Goal: Navigation & Orientation: Find specific page/section

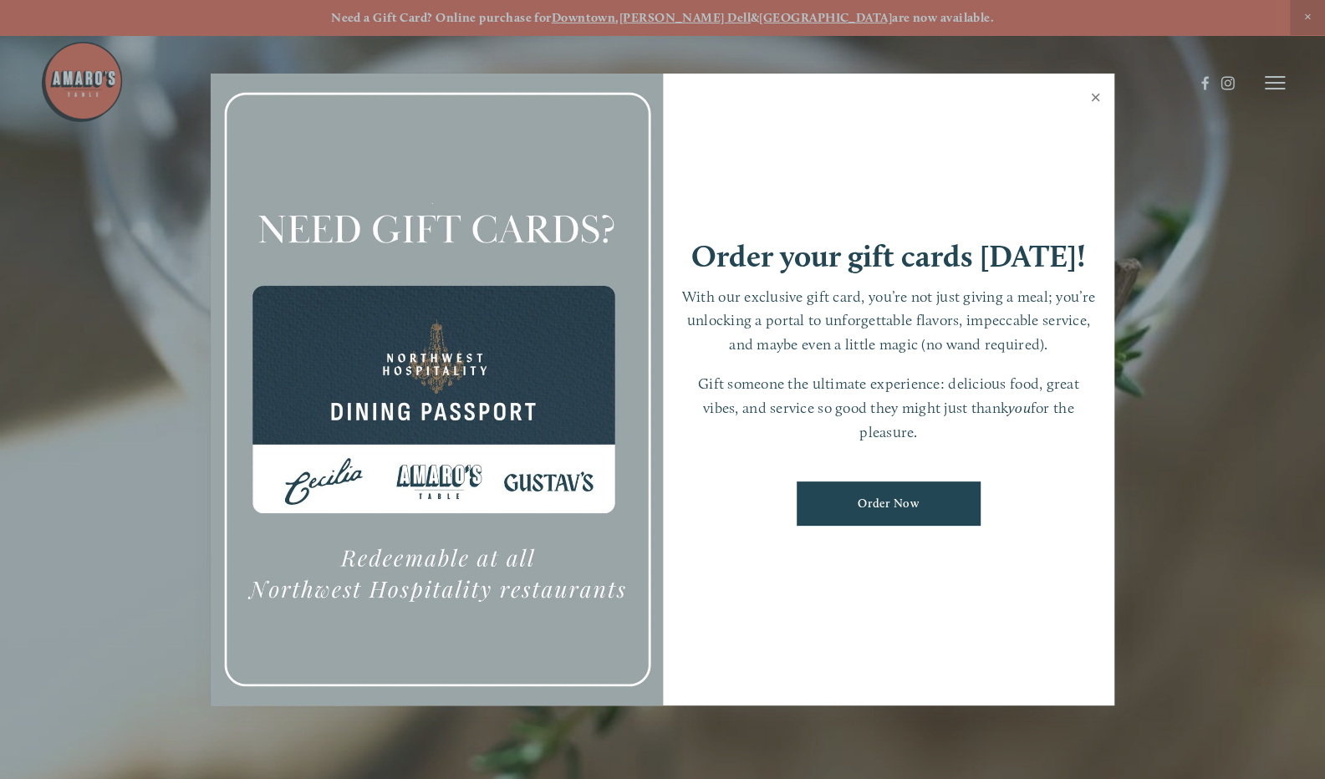
click at [1095, 90] on link "Close" at bounding box center [1095, 99] width 33 height 47
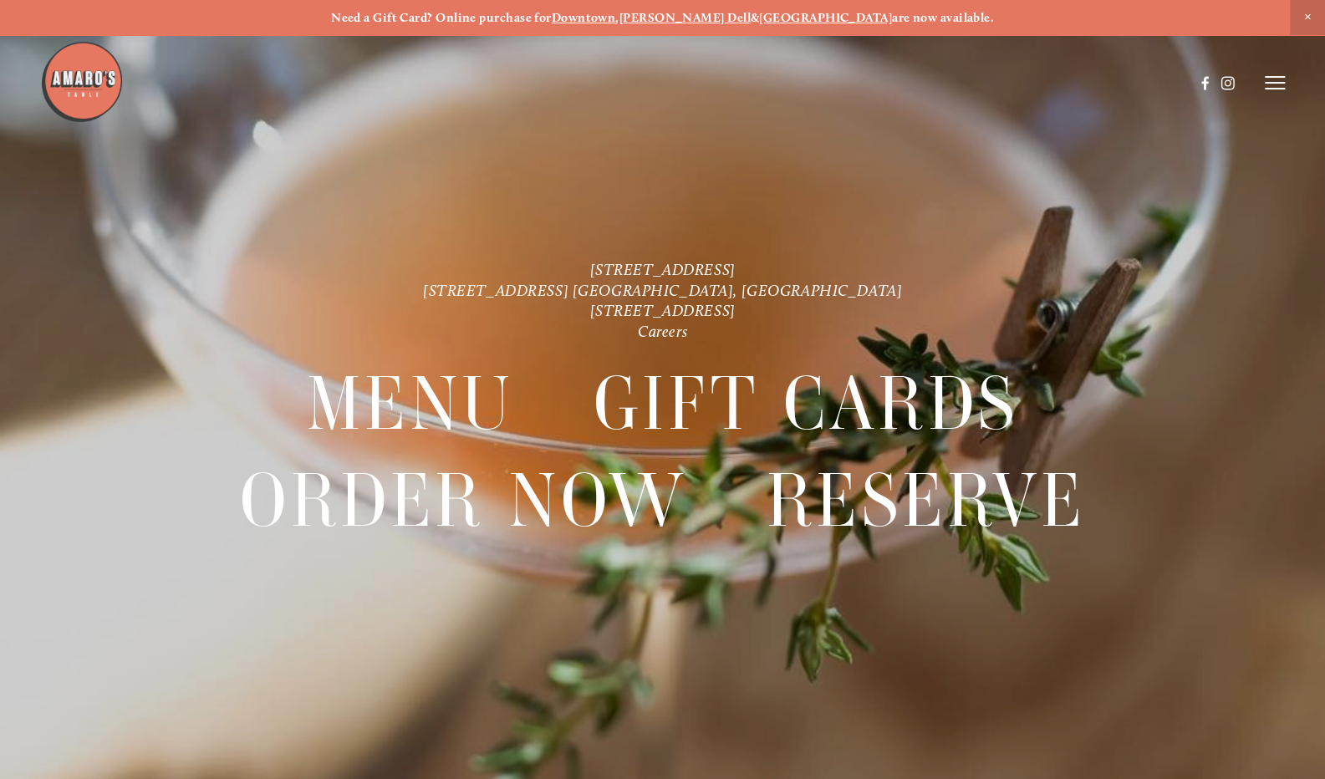
click at [718, 10] on strong "[PERSON_NAME] Dell" at bounding box center [684, 17] width 131 height 15
click at [1279, 84] on icon at bounding box center [1275, 82] width 20 height 15
click at [1159, 82] on span "Reserve" at bounding box center [1169, 82] width 38 height 14
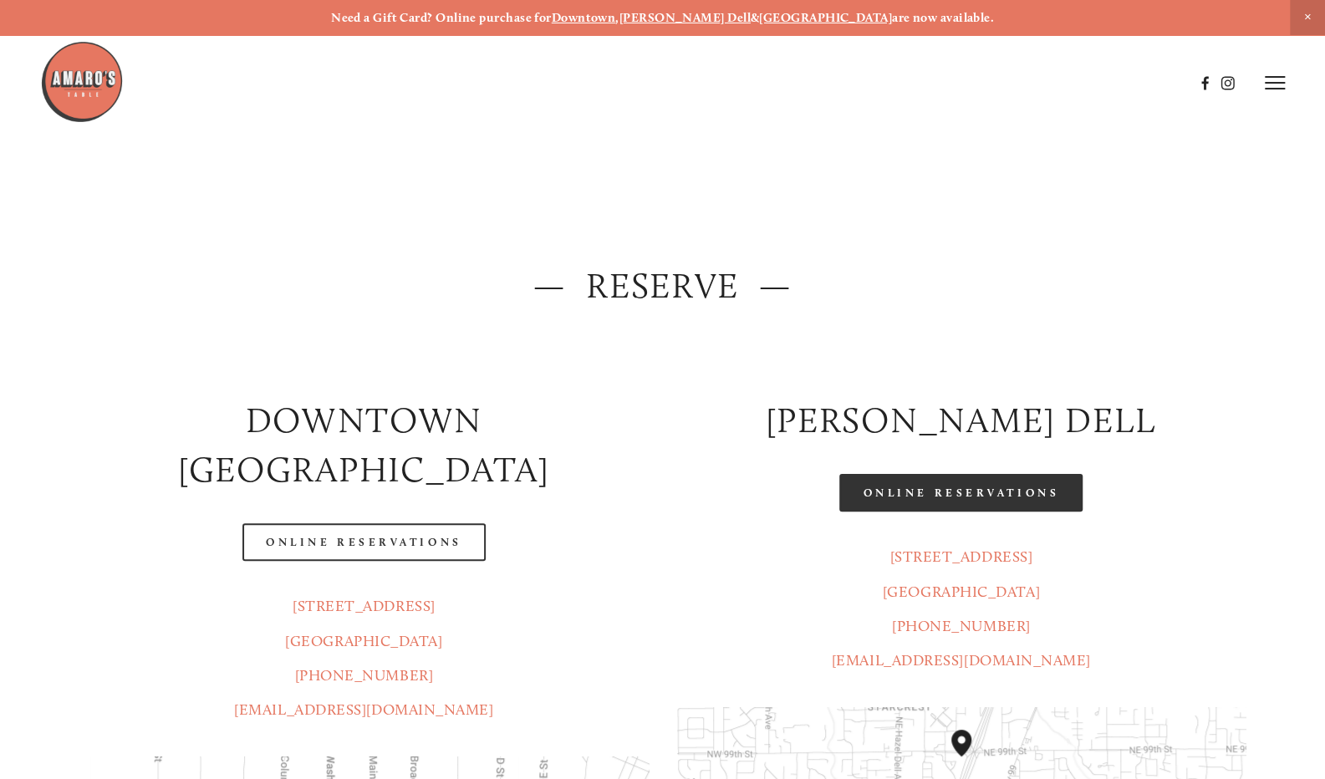
click at [1028, 492] on link "Online Reservations" at bounding box center [960, 493] width 242 height 38
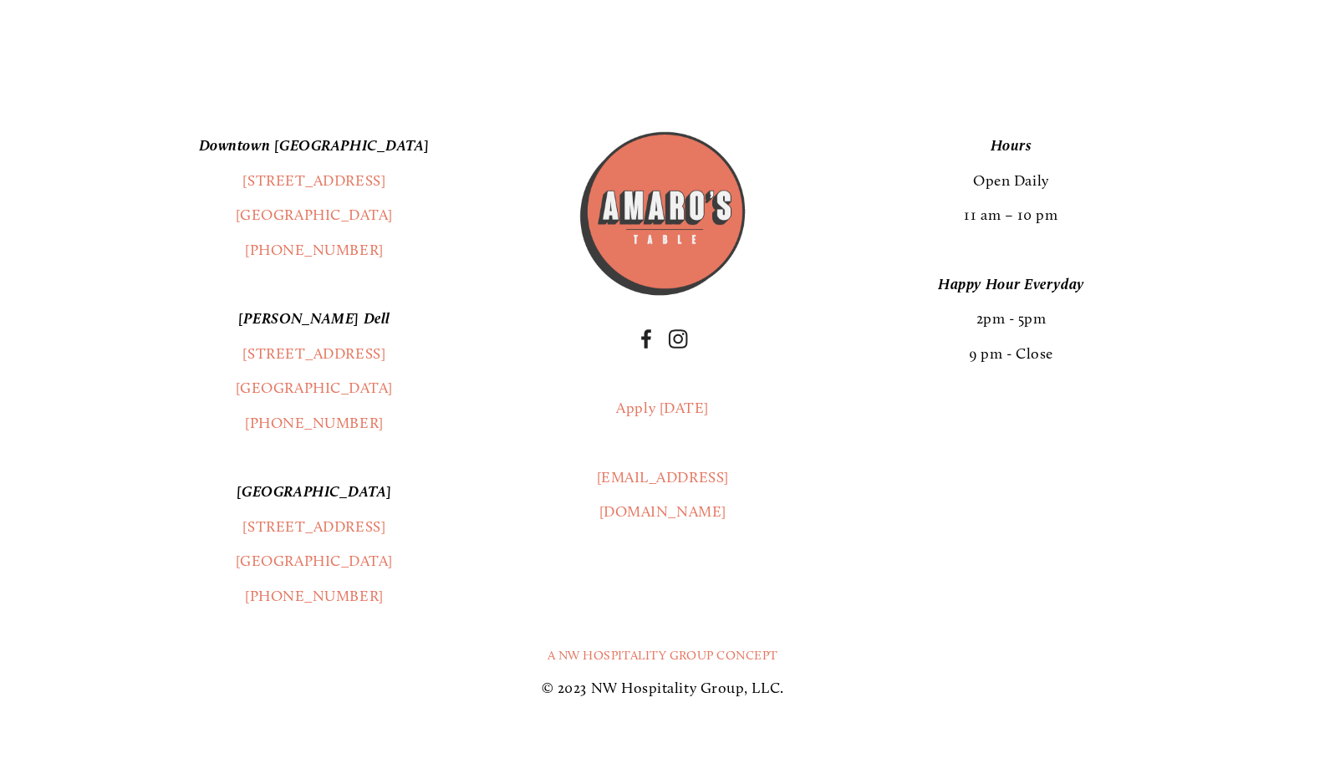
scroll to position [2017, 0]
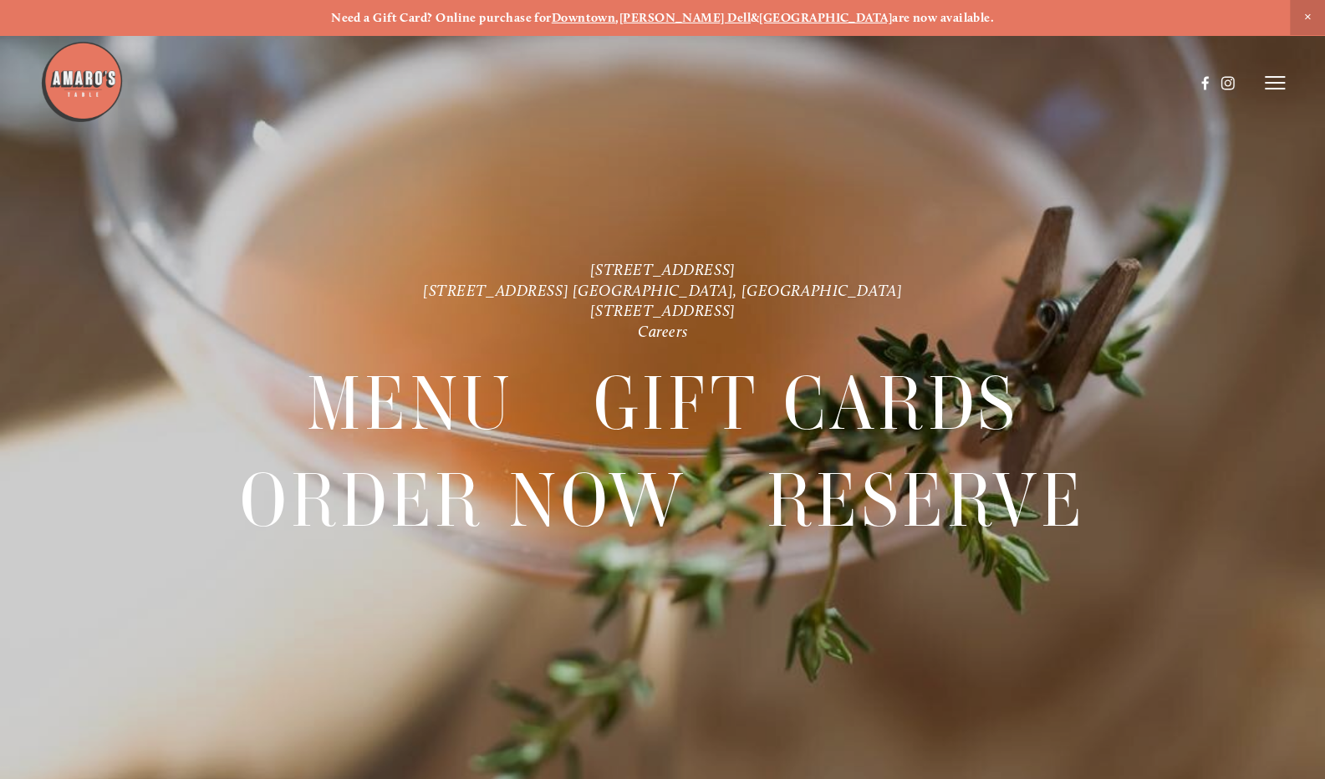
click at [1276, 83] on line at bounding box center [1275, 83] width 20 height 0
click at [965, 83] on span "Menu" at bounding box center [971, 82] width 31 height 14
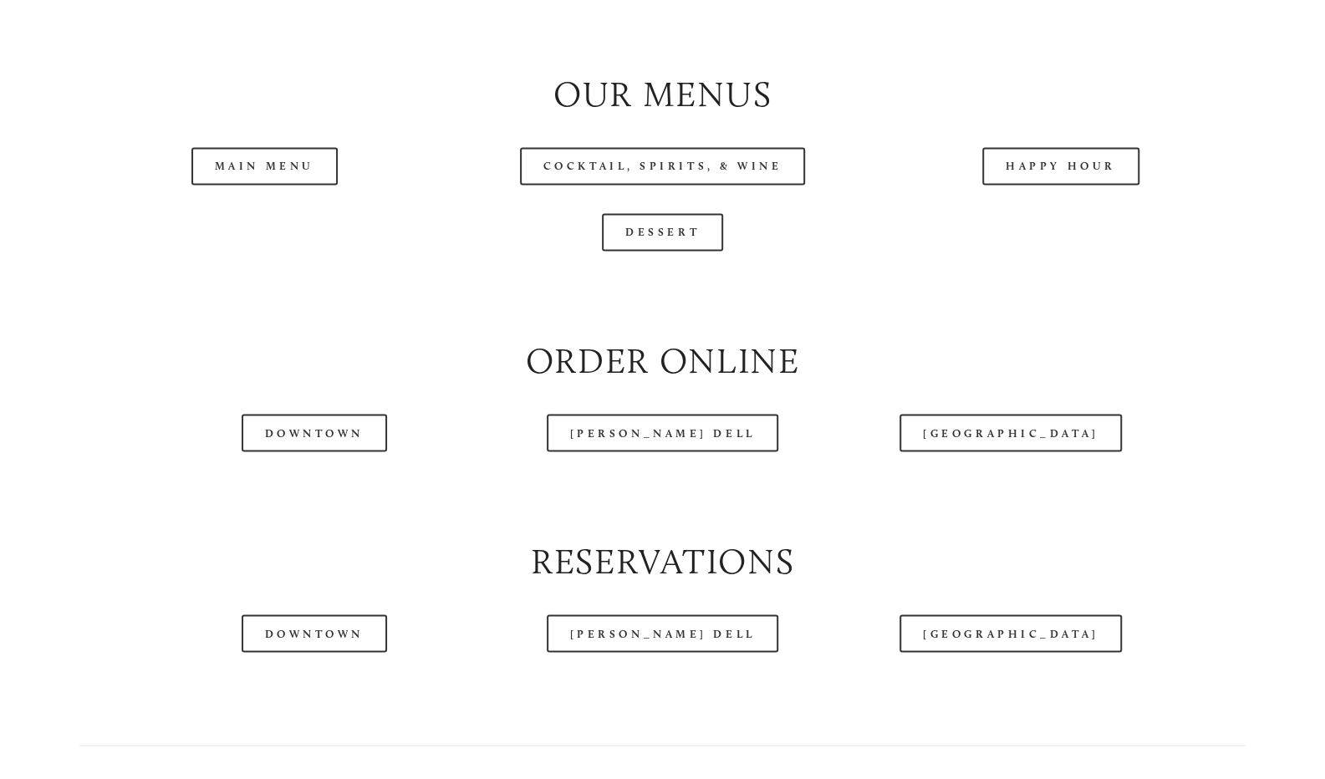
scroll to position [1715, 0]
click at [1092, 198] on div "Happy Hour" at bounding box center [1061, 165] width 398 height 66
click at [1088, 184] on link "Happy Hour" at bounding box center [1060, 165] width 157 height 38
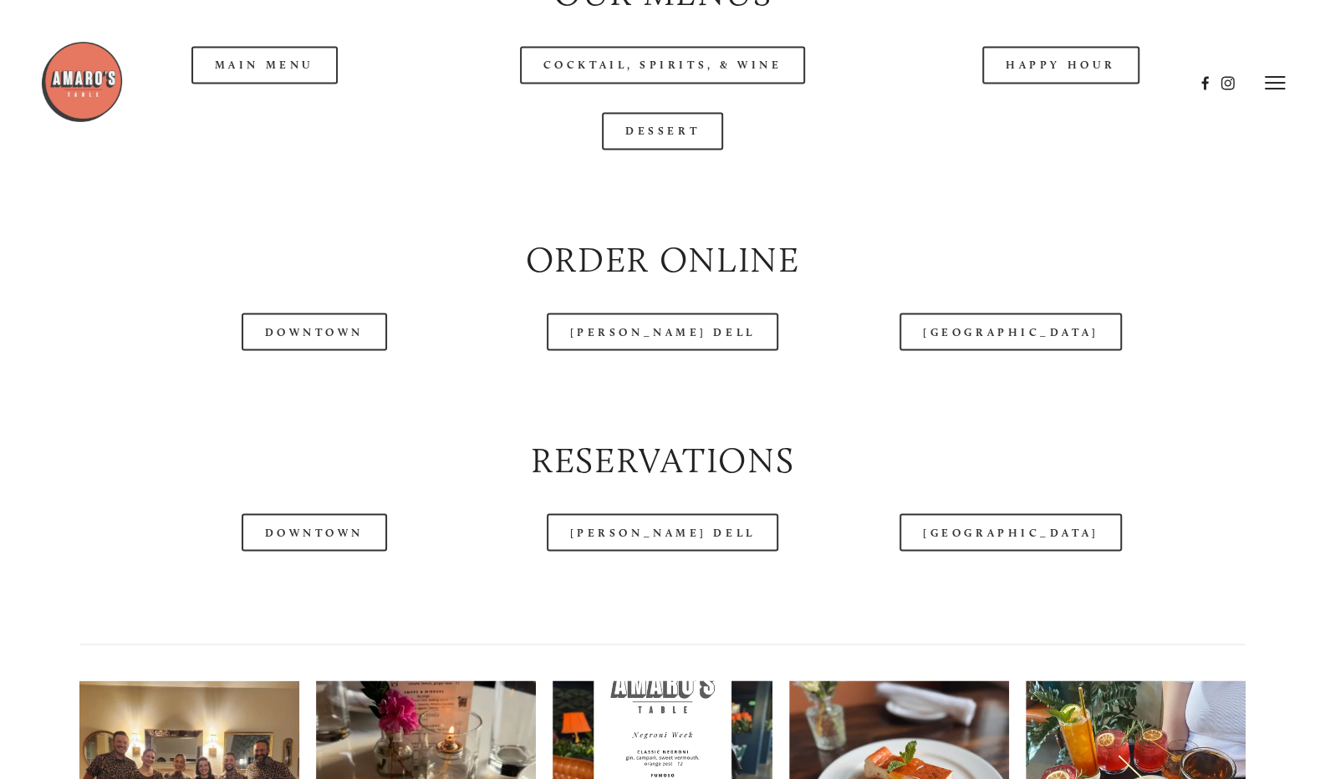
scroll to position [1817, 0]
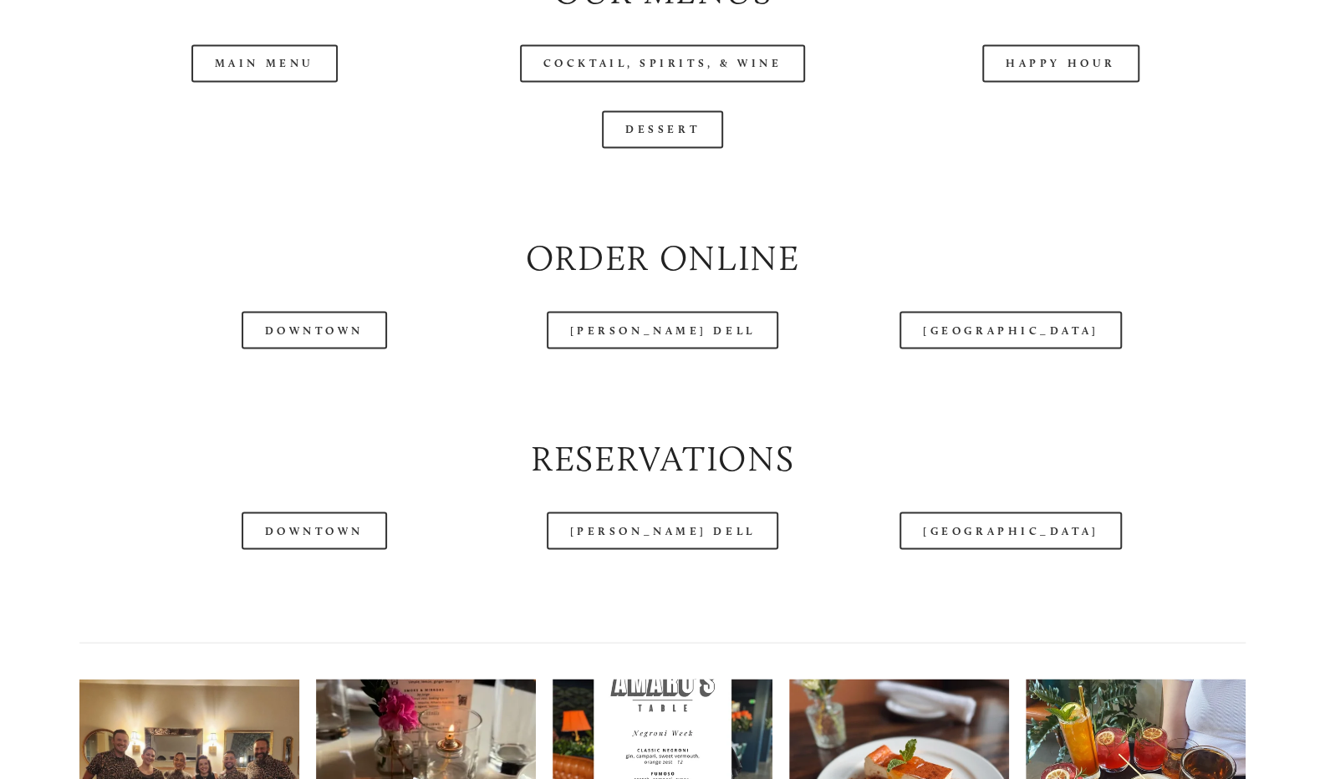
click at [262, 100] on header "Menu Order Now Visit Gallery 0" at bounding box center [663, 41] width 1246 height 166
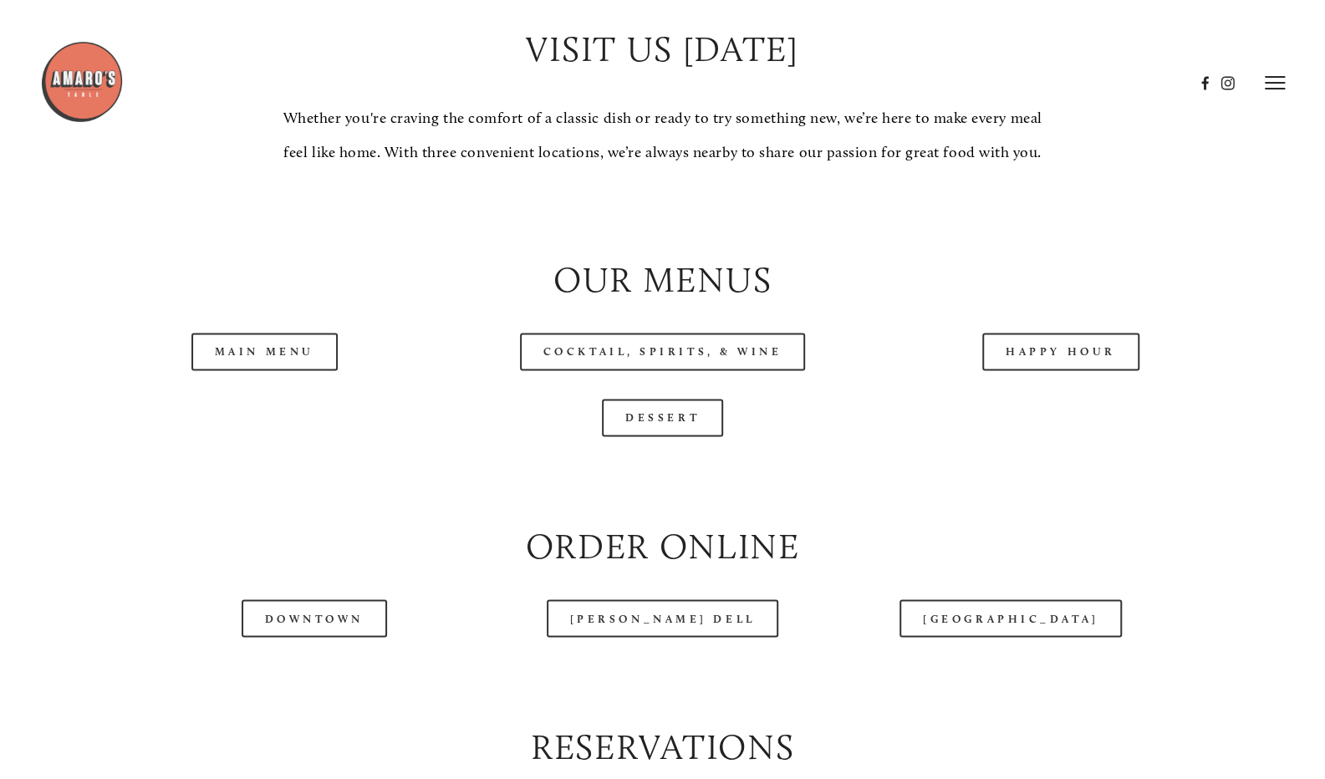
scroll to position [1527, 0]
click at [262, 371] on link "Main Menu" at bounding box center [264, 353] width 146 height 38
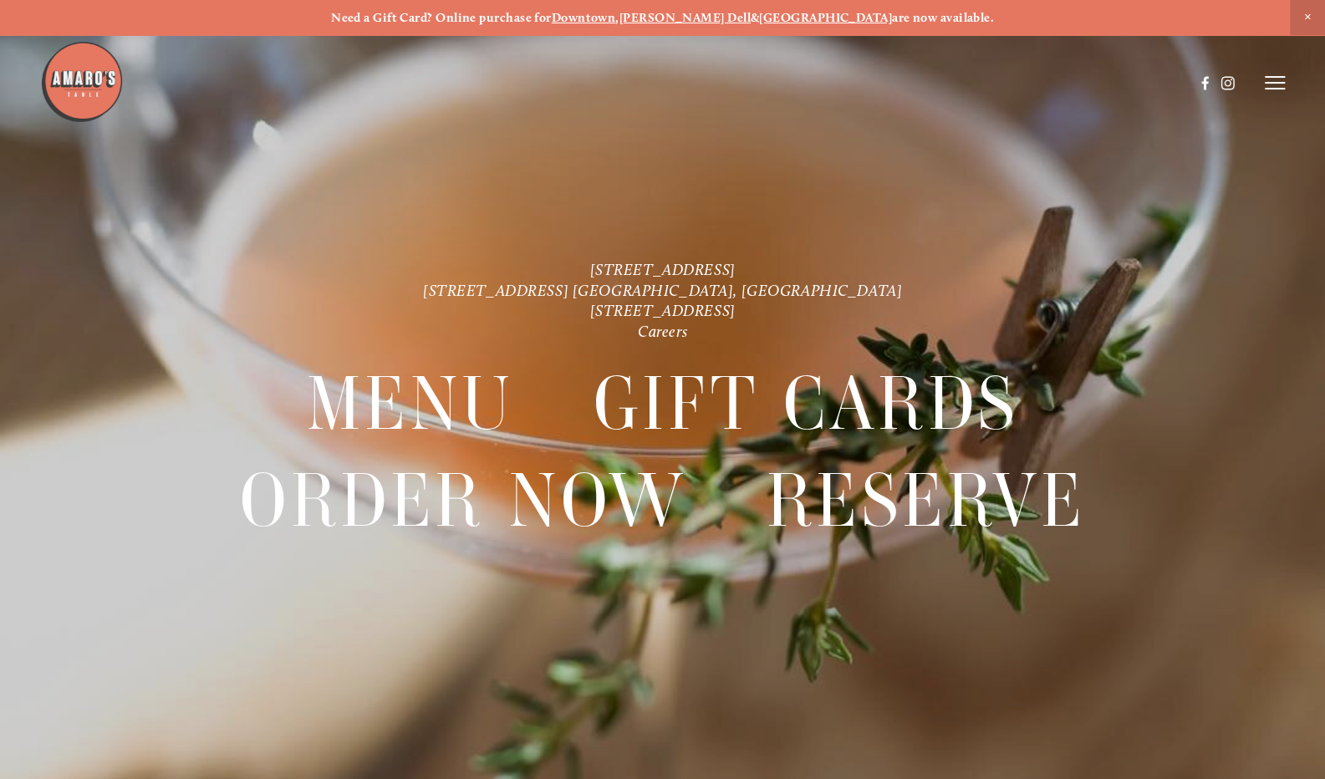
click at [1271, 81] on icon at bounding box center [1275, 82] width 20 height 15
click at [72, 79] on img at bounding box center [82, 82] width 84 height 84
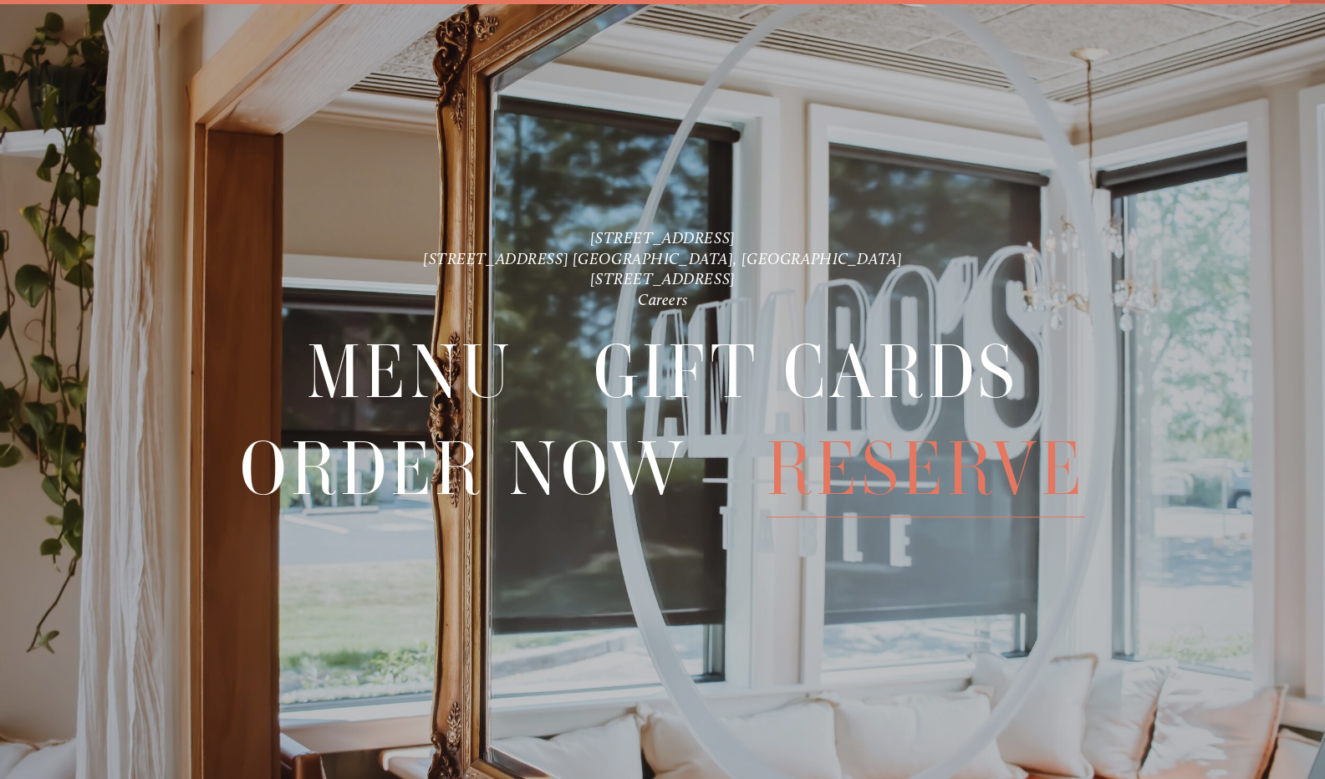
scroll to position [35, 0]
